Goal: Find specific page/section: Find specific page/section

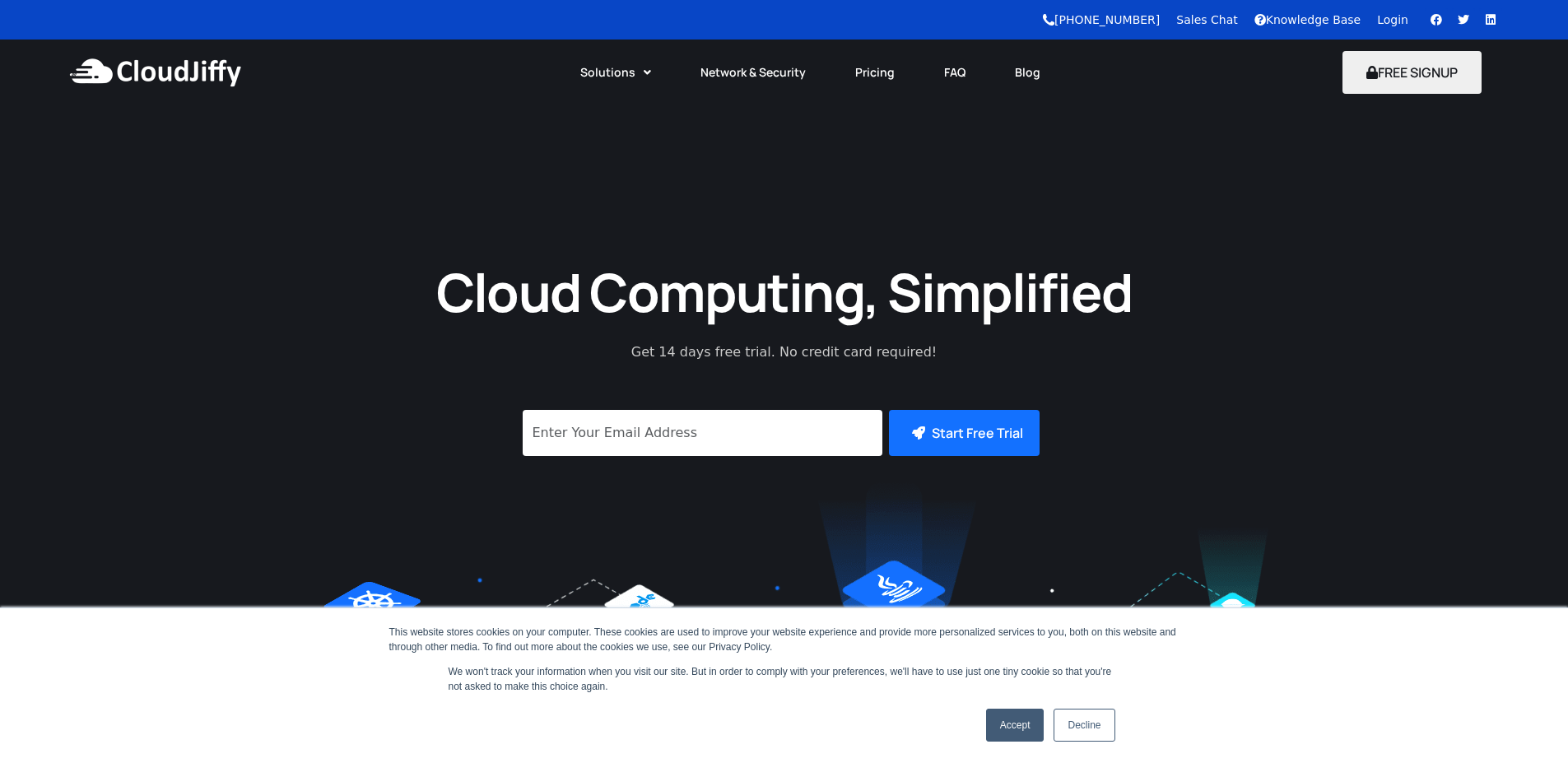
click at [628, 144] on link "Kubernetes Cluster" at bounding box center [671, 158] width 148 height 30
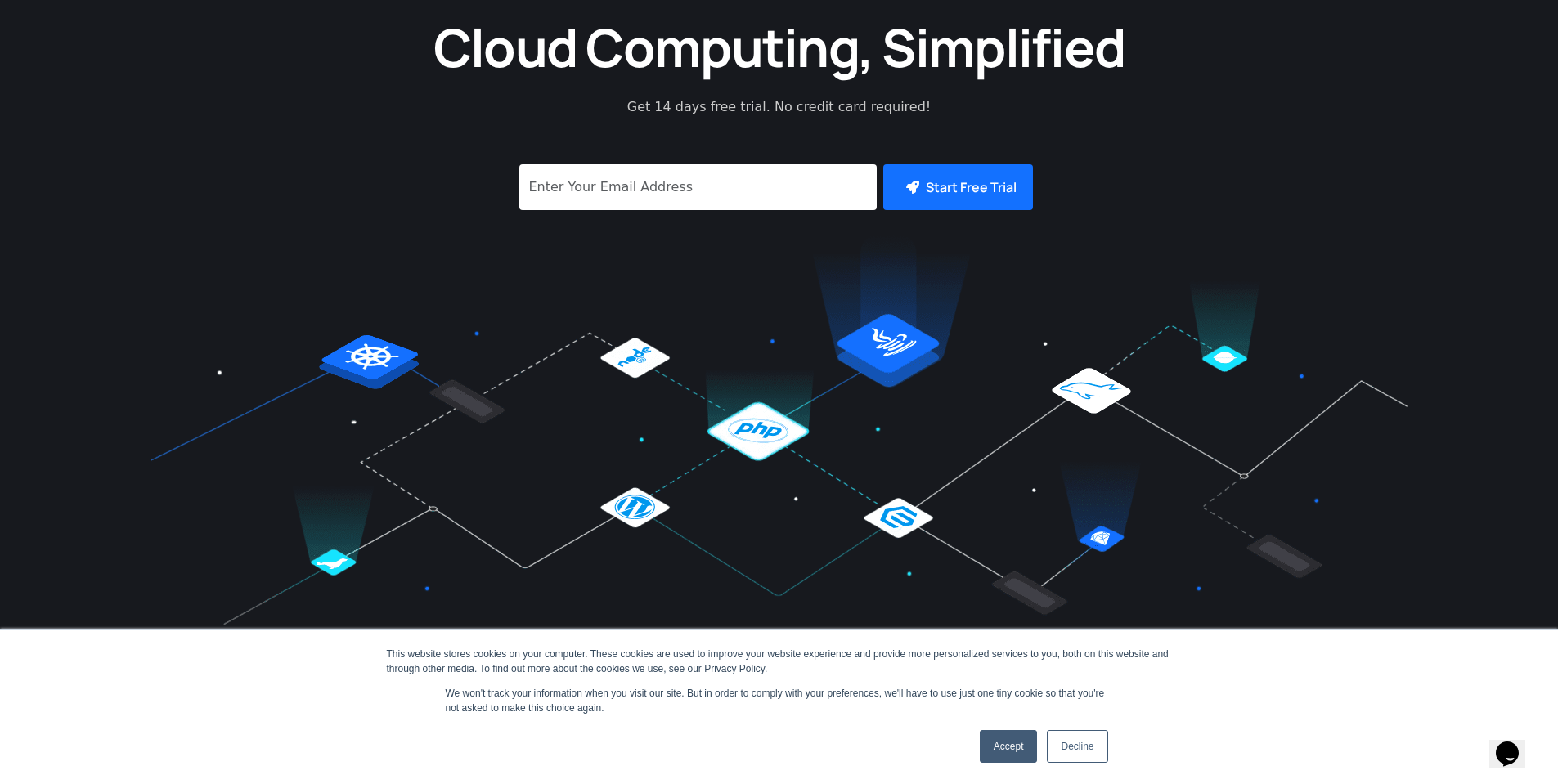
scroll to position [98, 0]
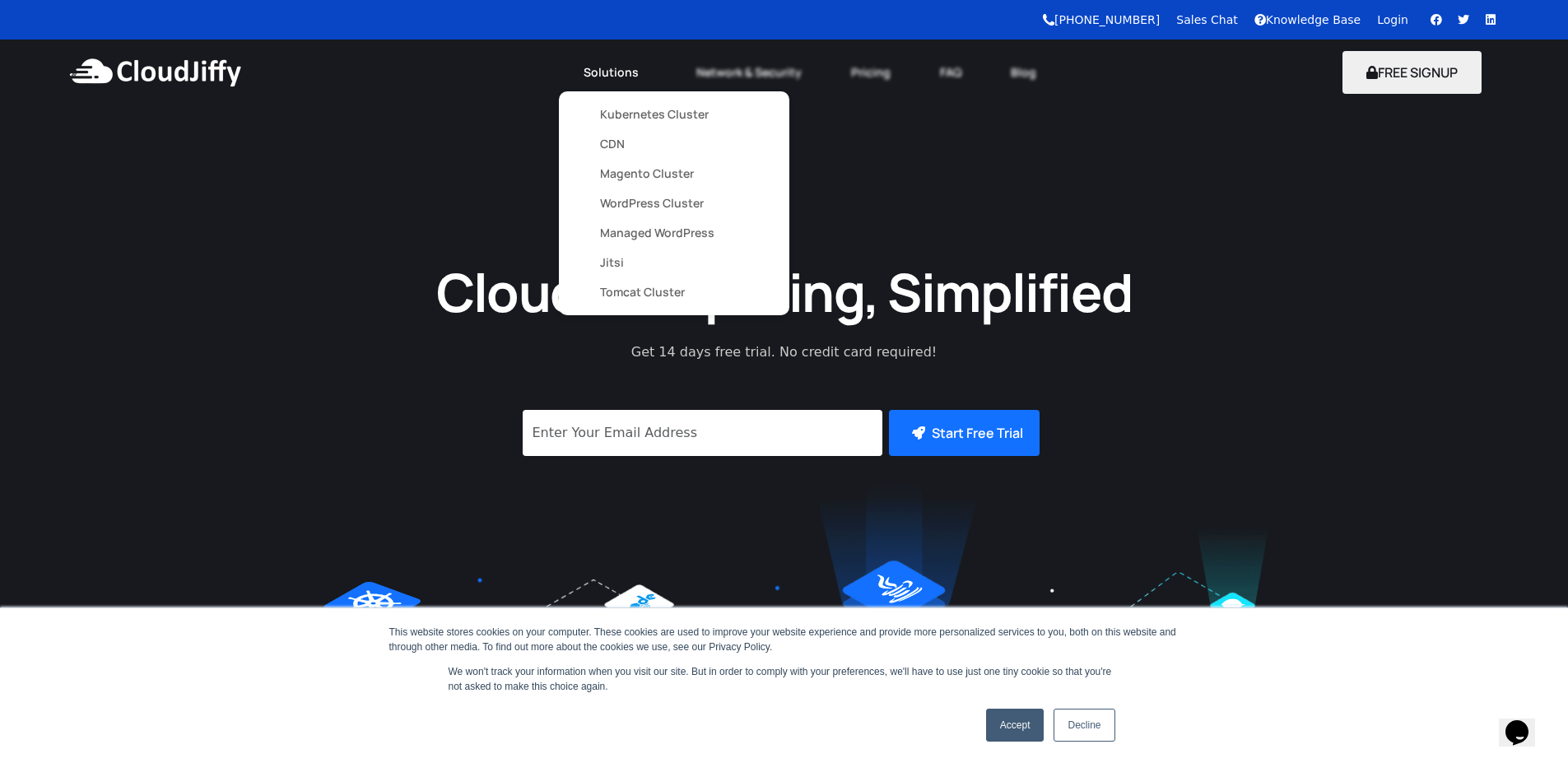
click at [612, 72] on link "Solutions" at bounding box center [615, 72] width 113 height 37
click at [650, 114] on link "Kubernetes Cluster" at bounding box center [675, 114] width 148 height 30
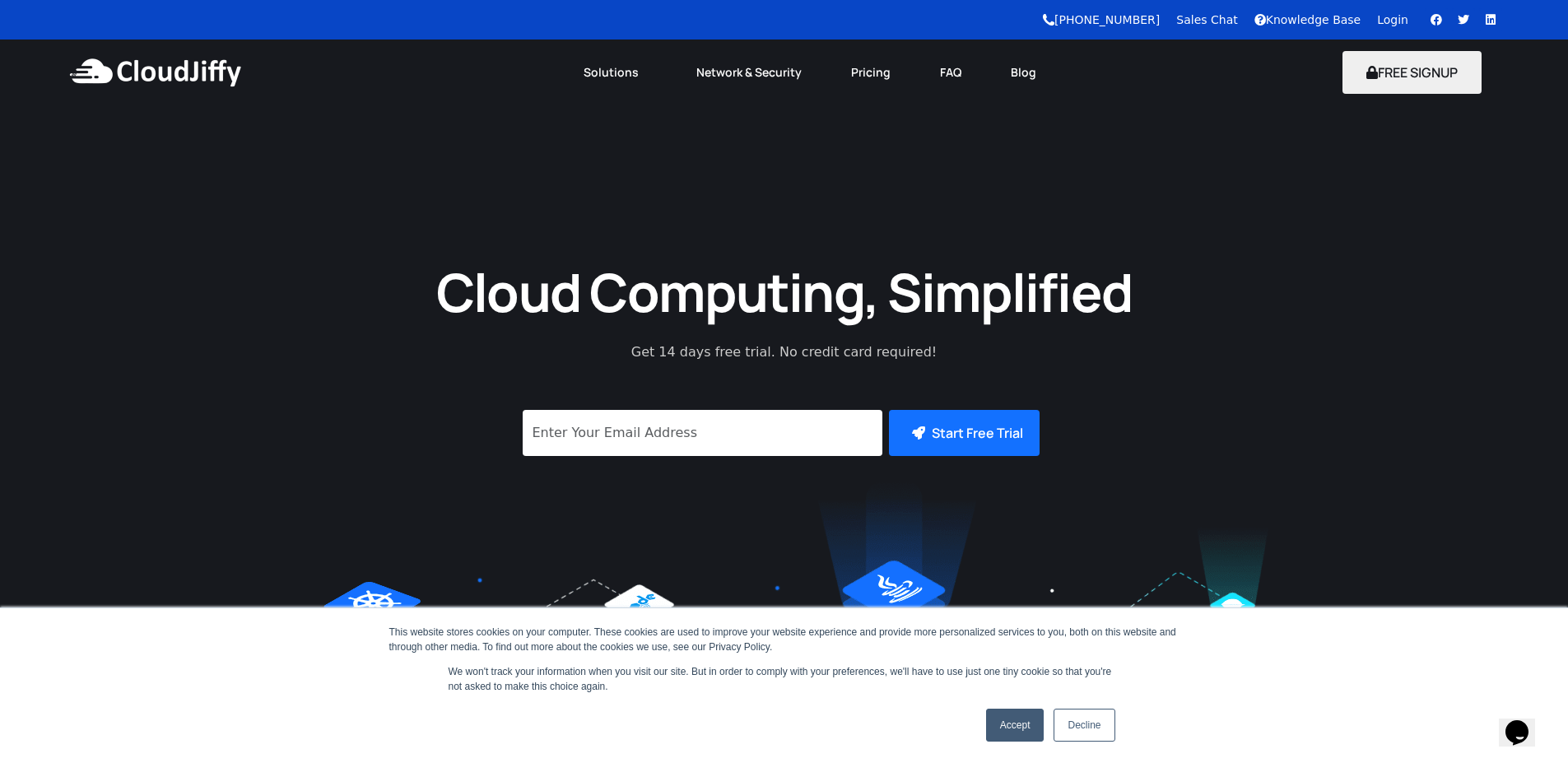
click at [1086, 726] on link "Decline" at bounding box center [1083, 724] width 61 height 33
